Goal: Task Accomplishment & Management: Manage account settings

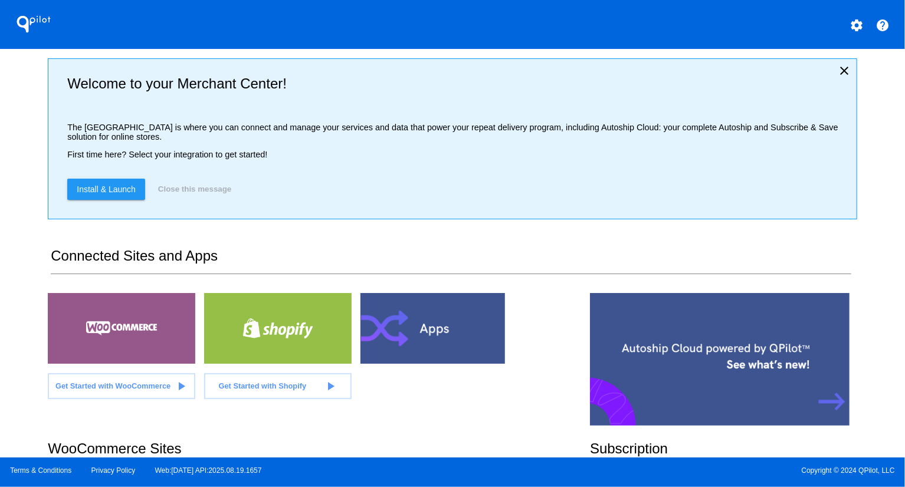
click at [17, 156] on div "QPilot settings help Welcome to your Merchant Center! The [GEOGRAPHIC_DATA] is …" at bounding box center [452, 229] width 905 height 458
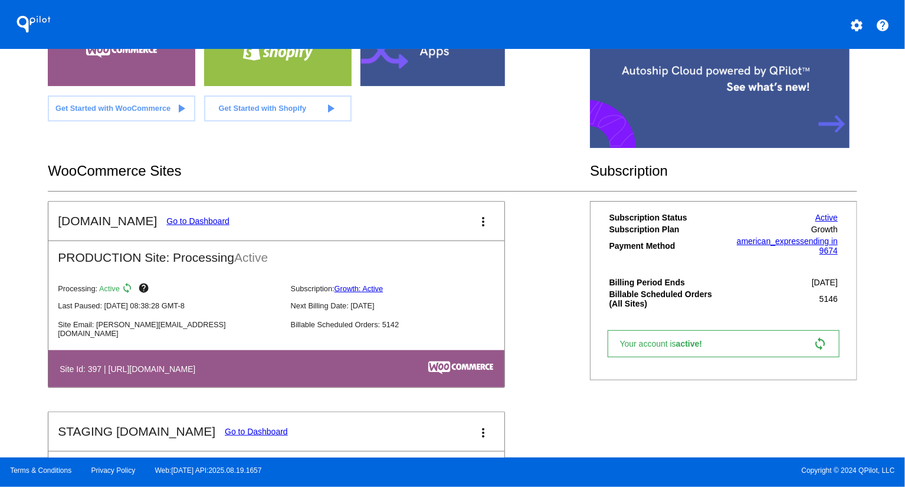
scroll to position [287, 0]
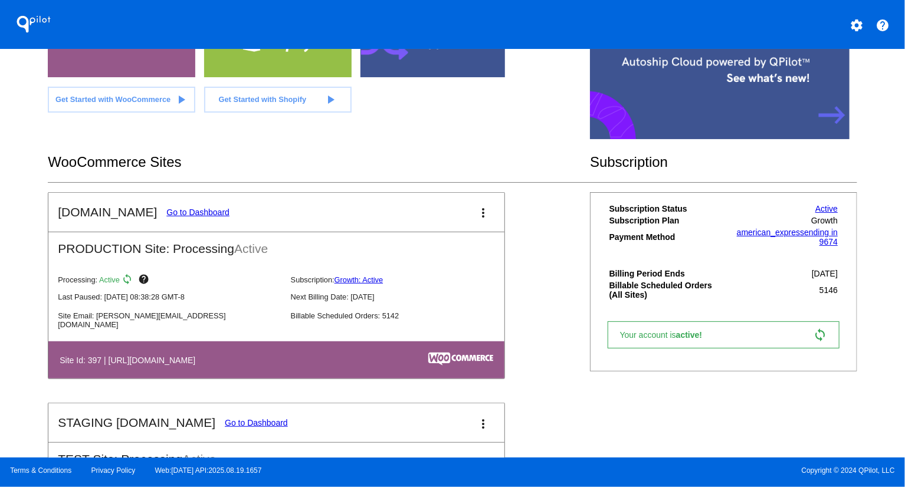
click at [189, 208] on link "Go to Dashboard" at bounding box center [197, 212] width 63 height 9
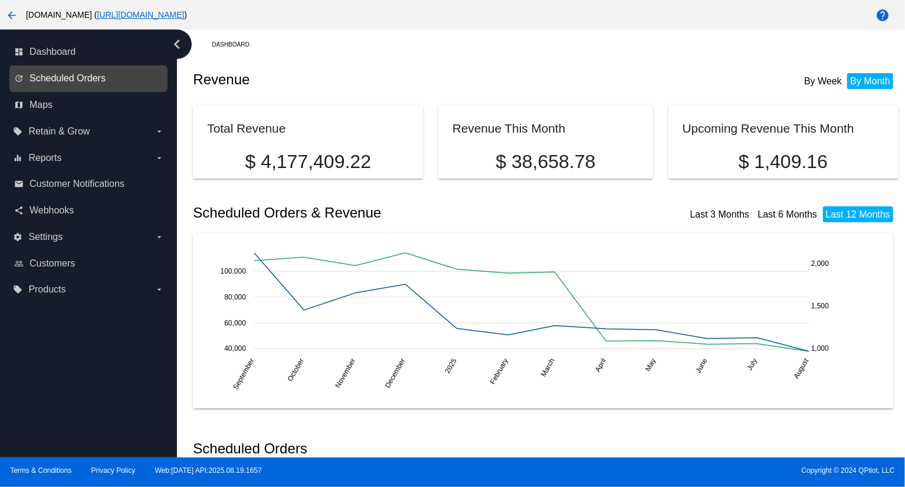
click at [68, 78] on span "Scheduled Orders" at bounding box center [68, 78] width 76 height 11
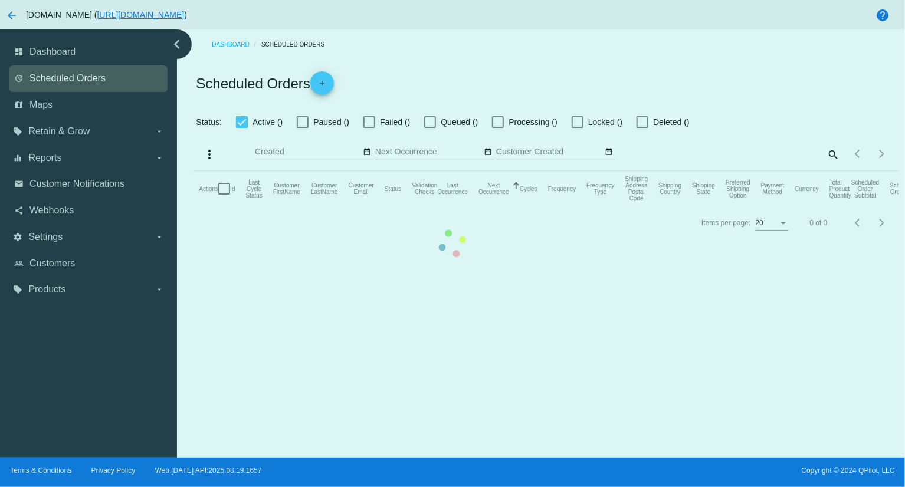
checkbox input "true"
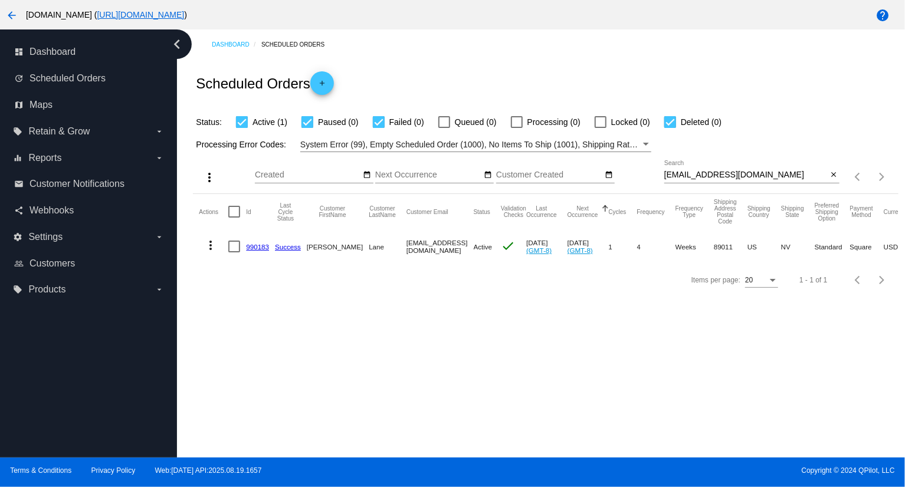
click at [783, 173] on input "[EMAIL_ADDRESS][DOMAIN_NAME]" at bounding box center [745, 175] width 163 height 9
paste input "orioles911.dp"
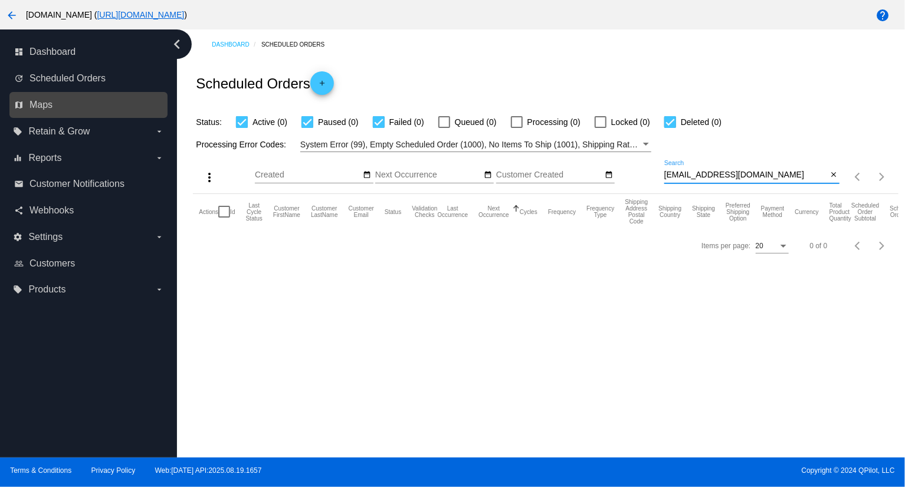
type input "[EMAIL_ADDRESS][DOMAIN_NAME]"
